Goal: Check status

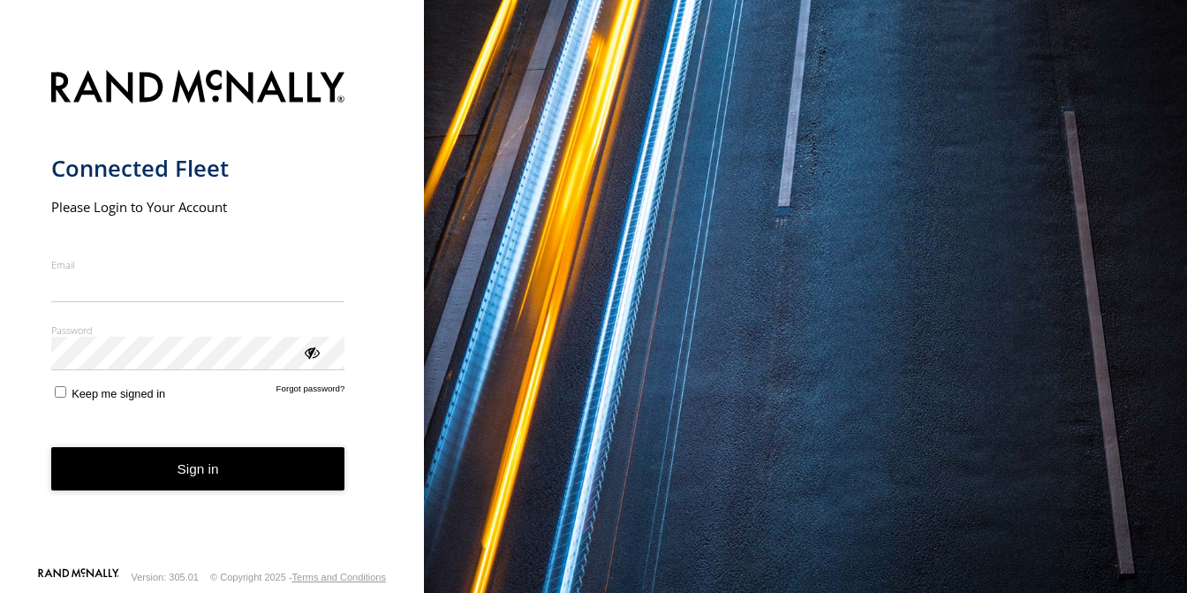
type input "**********"
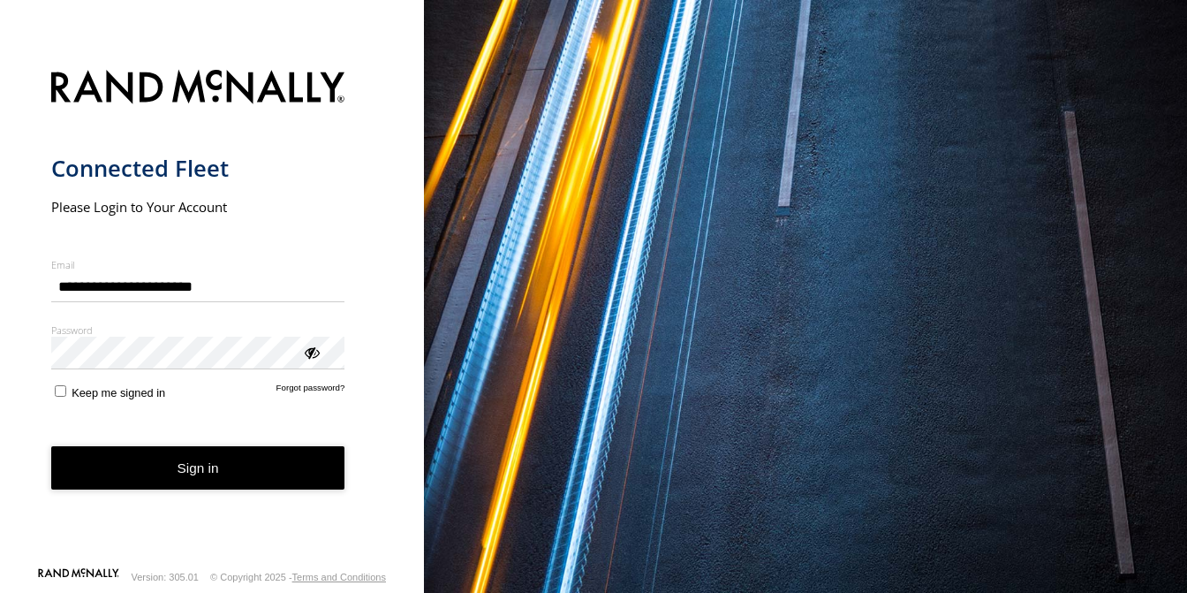
drag, startPoint x: 0, startPoint y: 0, endPoint x: 172, endPoint y: 480, distance: 509.7
click at [171, 480] on button "Sign in" at bounding box center [198, 467] width 294 height 43
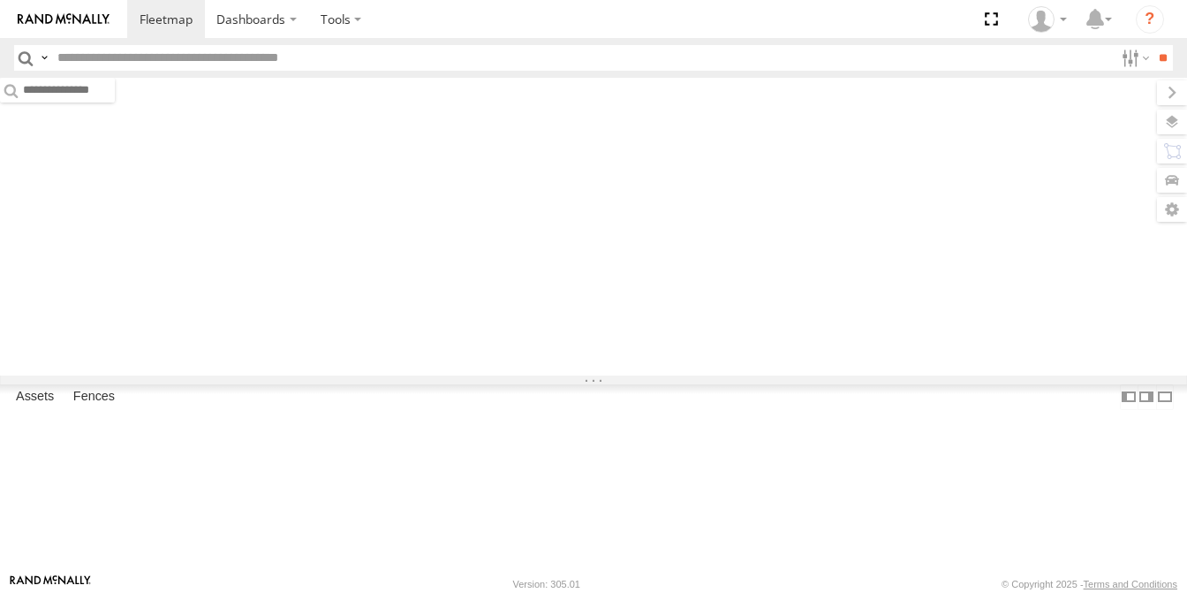
type input "******"
